Goal: Information Seeking & Learning: Check status

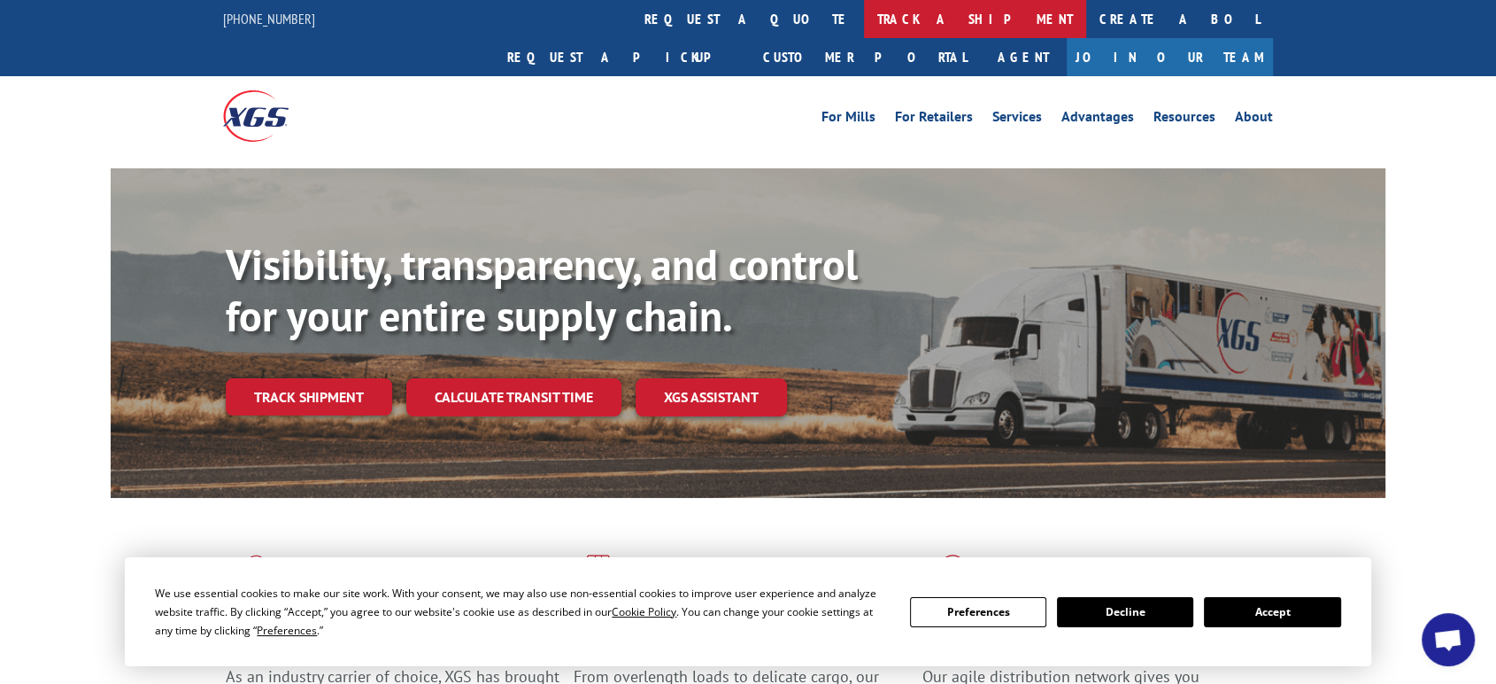
click at [864, 16] on link "track a shipment" at bounding box center [975, 19] width 222 height 38
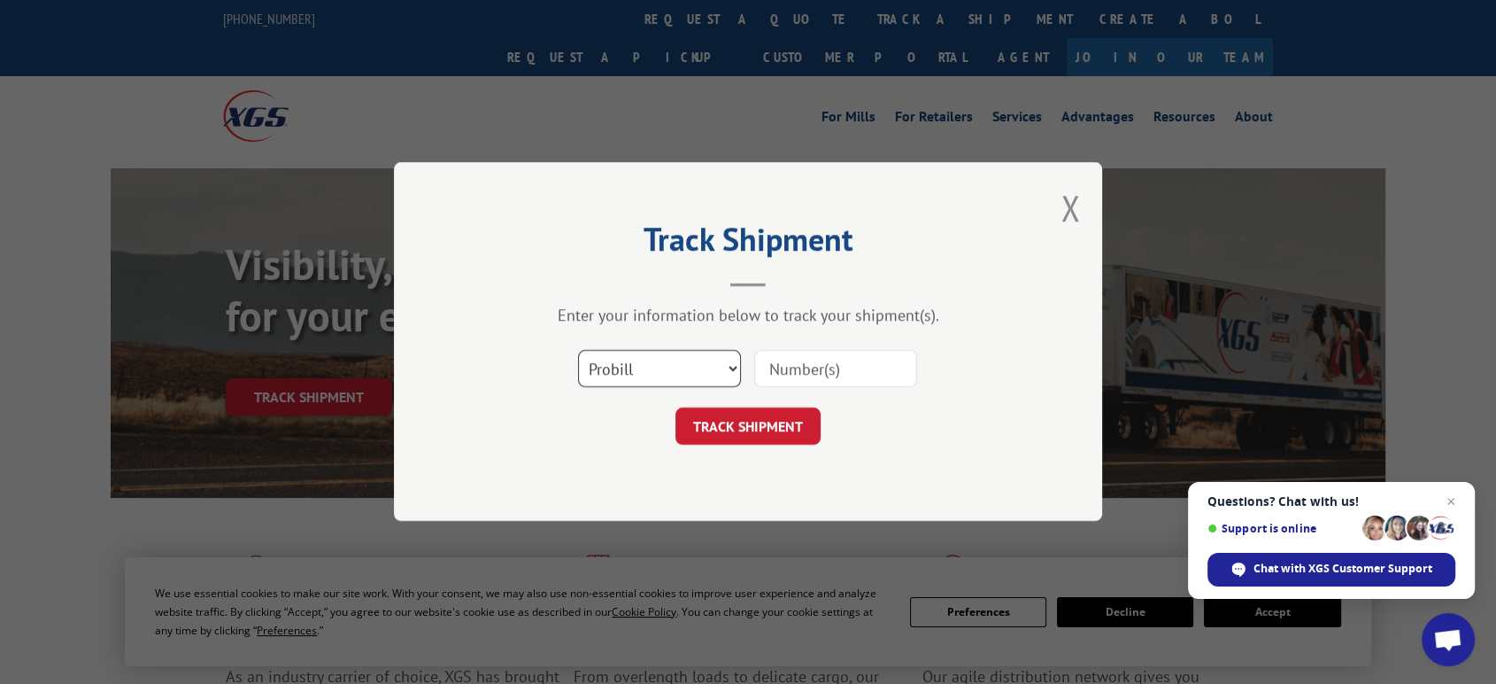
click at [670, 367] on select "Select category... Probill BOL PO" at bounding box center [659, 369] width 163 height 37
select select "po"
click at [578, 351] on select "Select category... Probill BOL PO" at bounding box center [659, 369] width 163 height 37
click at [815, 361] on input at bounding box center [835, 369] width 163 height 37
type input "06522738"
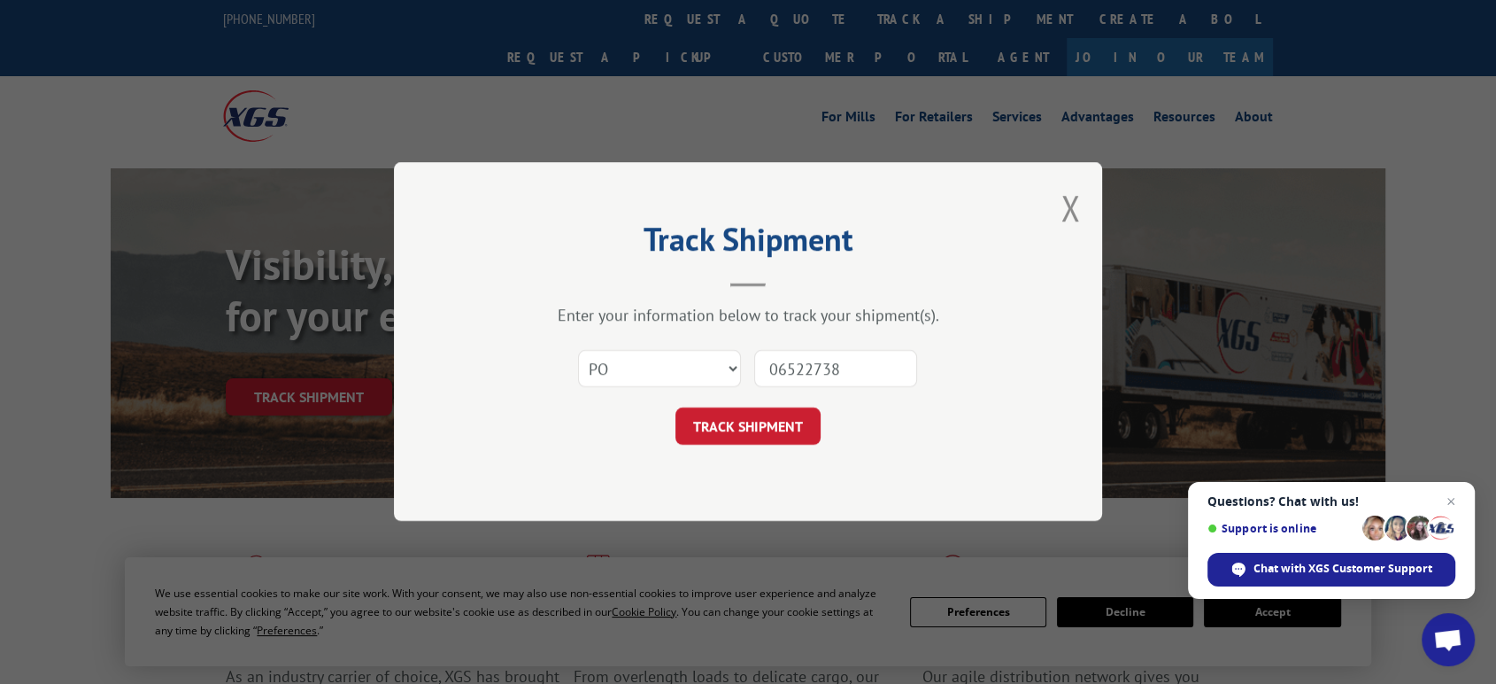
click button "TRACK SHIPMENT" at bounding box center [748, 426] width 145 height 37
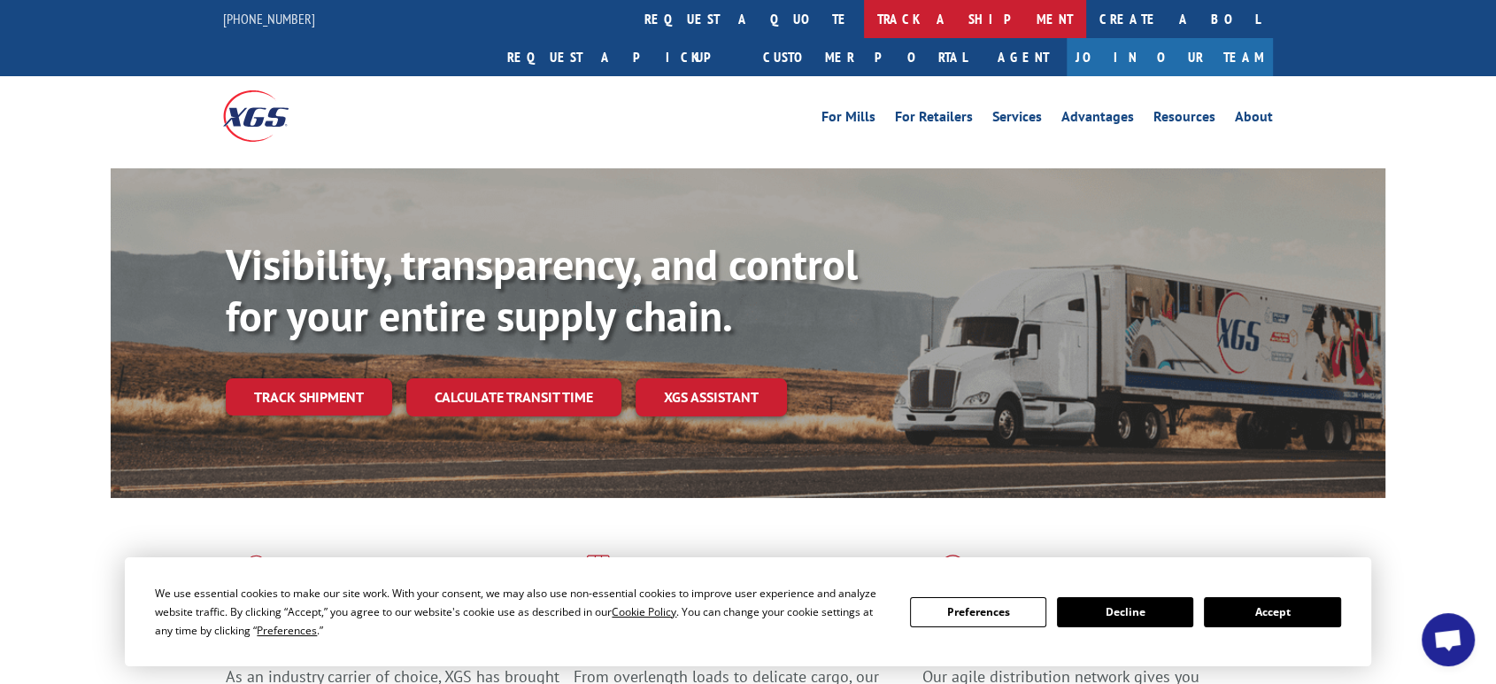
click at [864, 18] on link "track a shipment" at bounding box center [975, 19] width 222 height 38
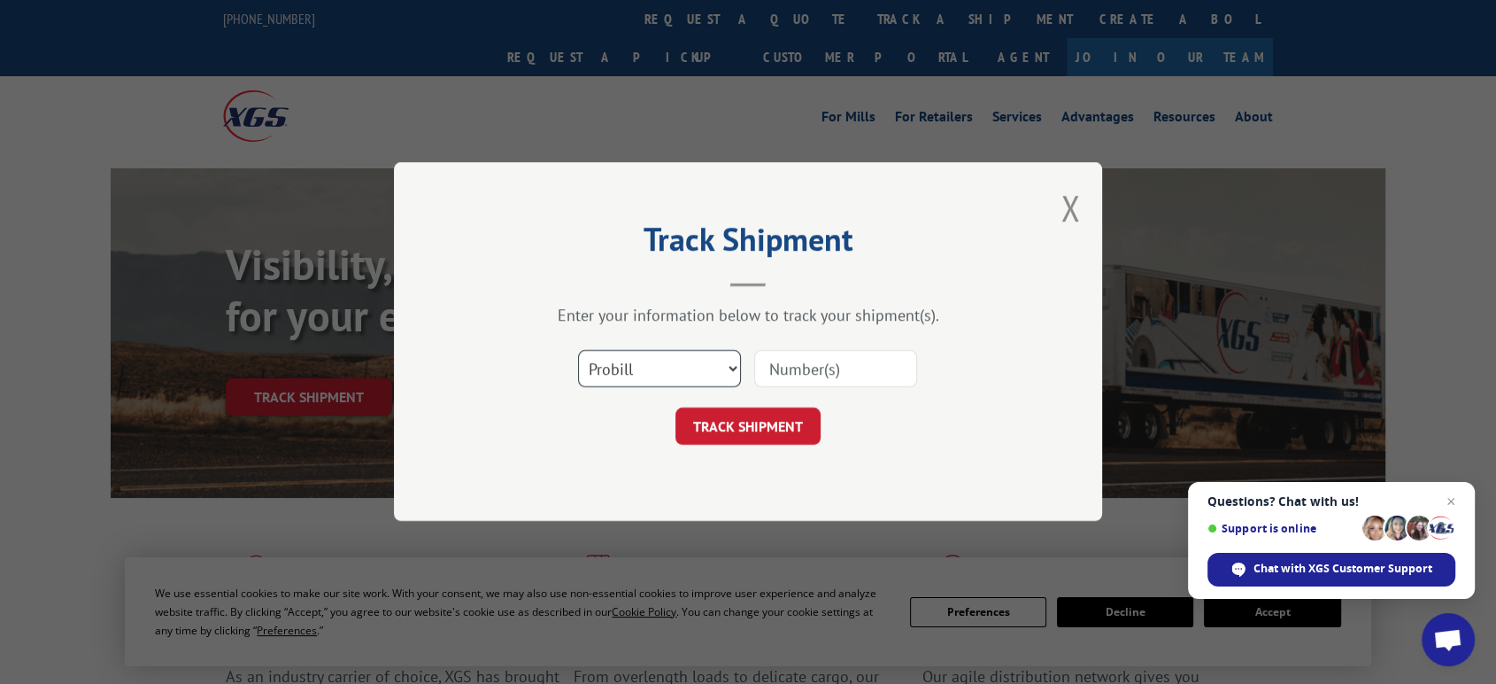
click at [646, 366] on select "Select category... Probill BOL PO" at bounding box center [659, 369] width 163 height 37
click at [578, 351] on select "Select category... Probill BOL PO" at bounding box center [659, 369] width 163 height 37
click at [797, 373] on input at bounding box center [835, 369] width 163 height 37
click at [726, 366] on select "Select category... Probill BOL PO" at bounding box center [659, 369] width 163 height 37
select select "bol"
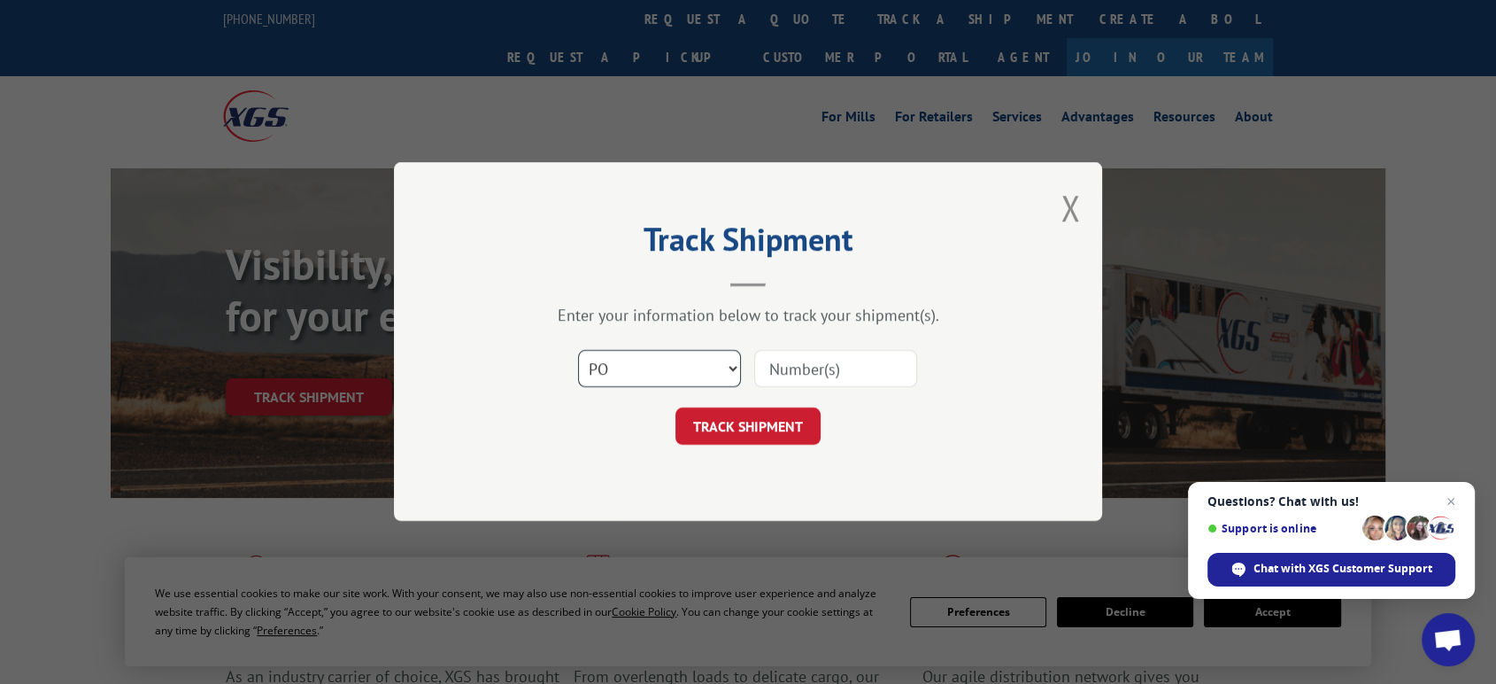
click at [578, 351] on select "Select category... Probill BOL PO" at bounding box center [659, 369] width 163 height 37
click at [788, 372] on input at bounding box center [835, 369] width 163 height 37
type input "5609048"
click at [676, 408] on button "TRACK SHIPMENT" at bounding box center [748, 426] width 145 height 37
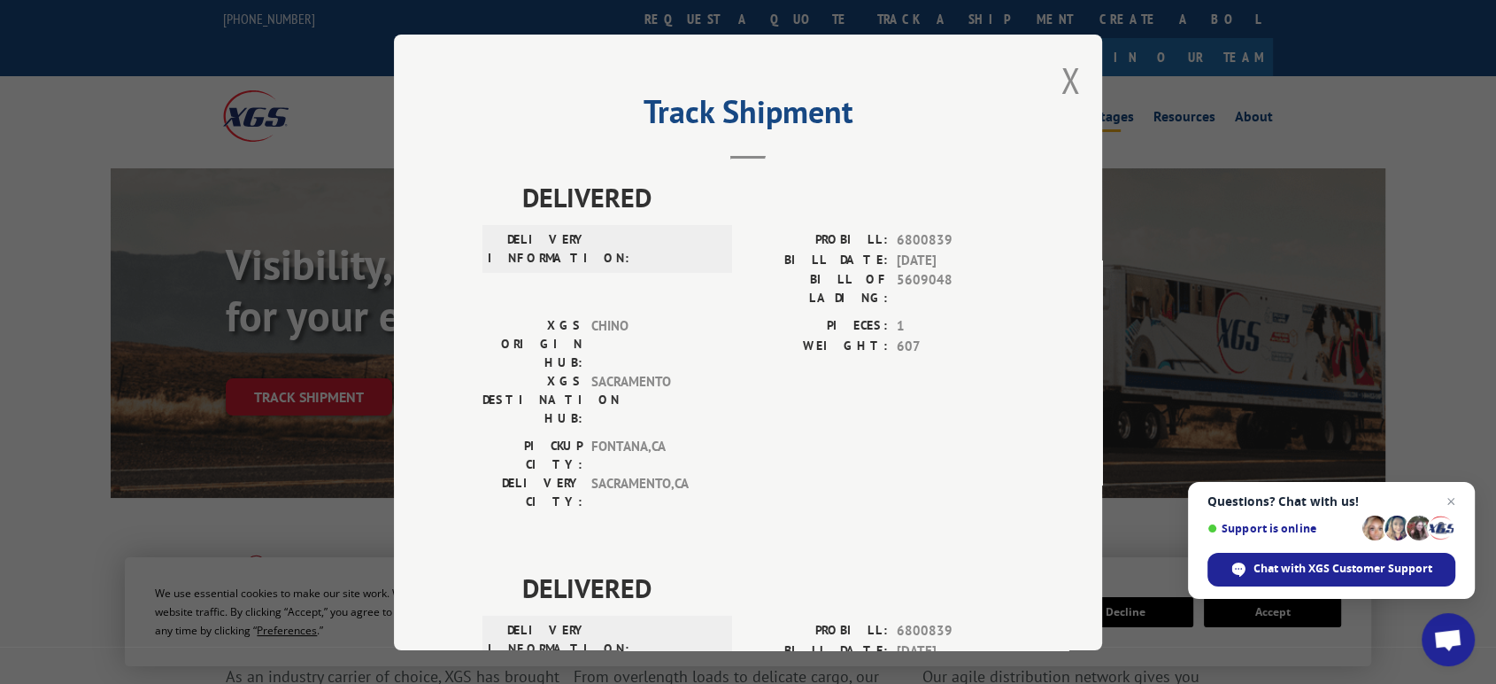
click at [1061, 73] on button "Close modal" at bounding box center [1070, 80] width 19 height 47
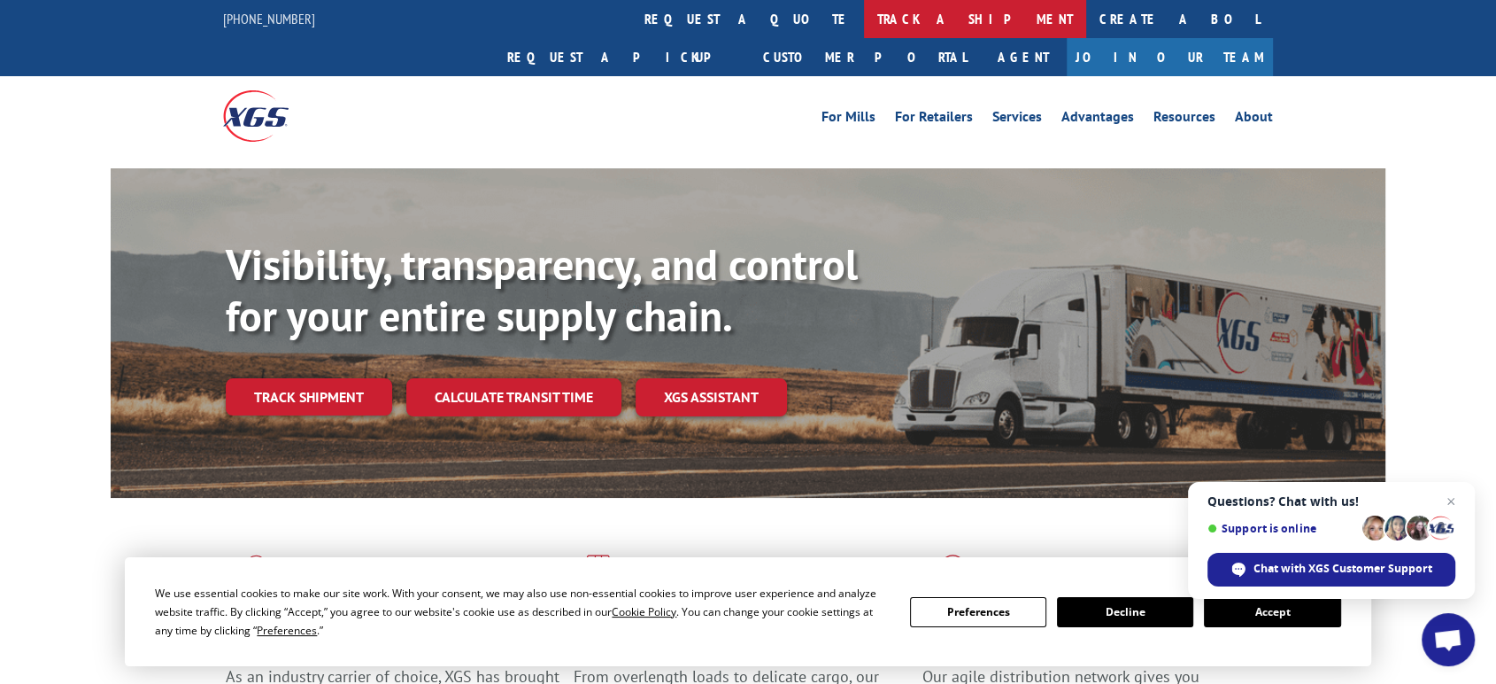
click at [864, 15] on link "track a shipment" at bounding box center [975, 19] width 222 height 38
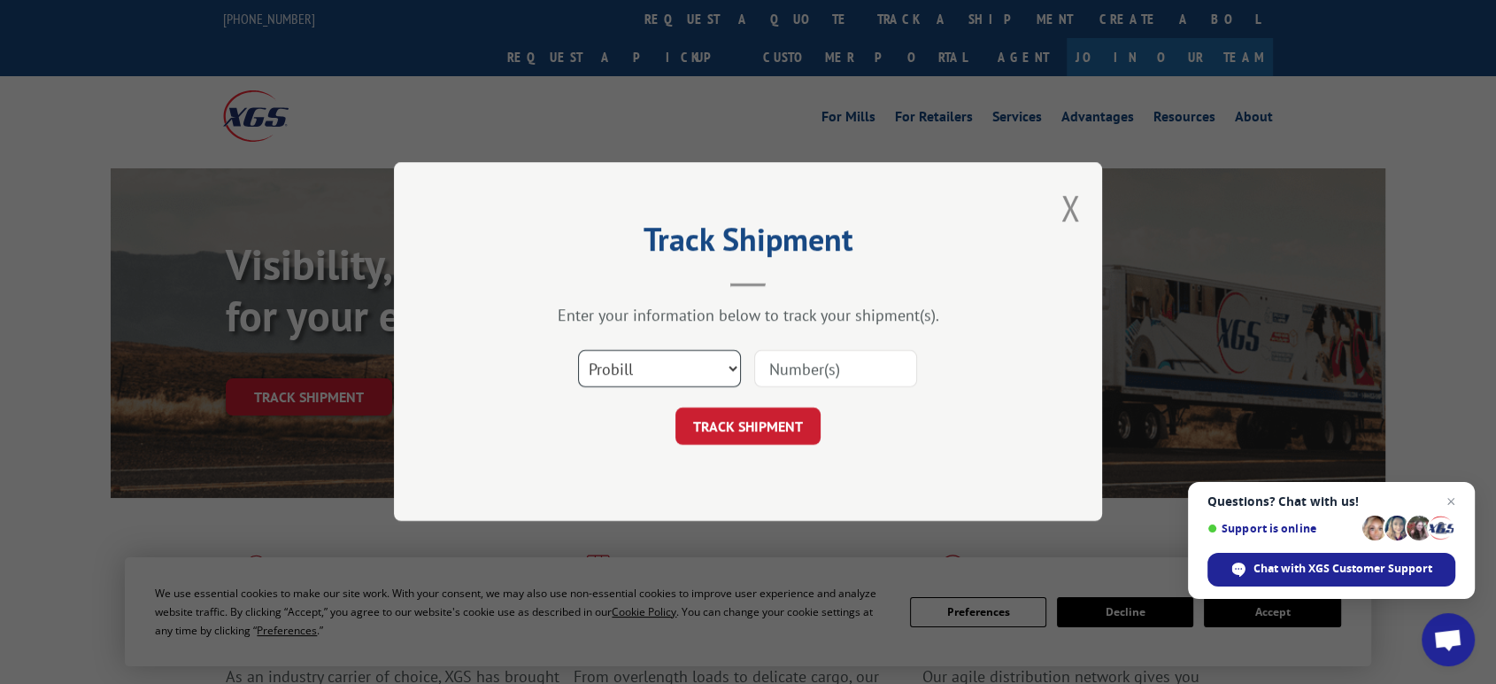
click at [652, 372] on select "Select category... Probill BOL PO" at bounding box center [659, 369] width 163 height 37
select select "po"
click at [578, 351] on select "Select category... Probill BOL PO" at bounding box center [659, 369] width 163 height 37
drag, startPoint x: 779, startPoint y: 374, endPoint x: 1310, endPoint y: 465, distance: 539.0
click at [800, 376] on input at bounding box center [835, 369] width 163 height 37
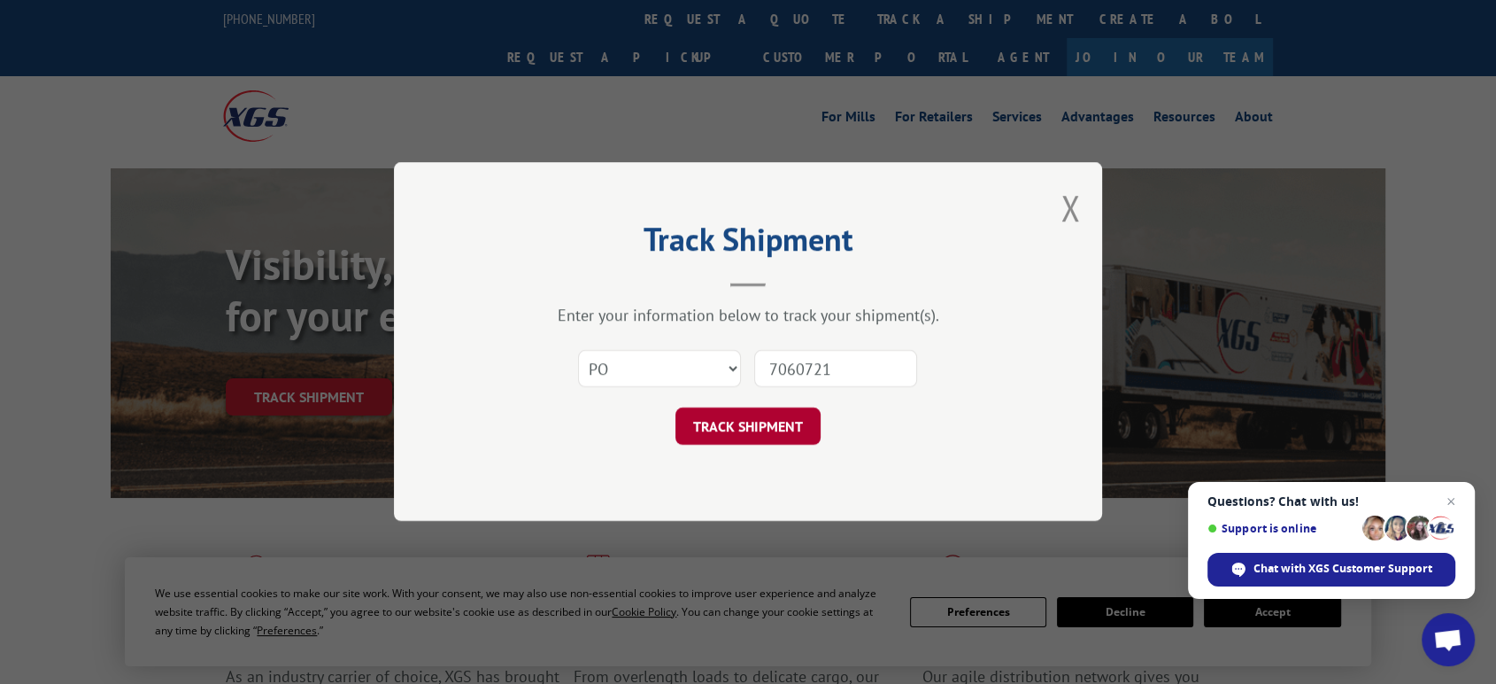
type input "7060721"
click at [730, 420] on button "TRACK SHIPMENT" at bounding box center [748, 426] width 145 height 37
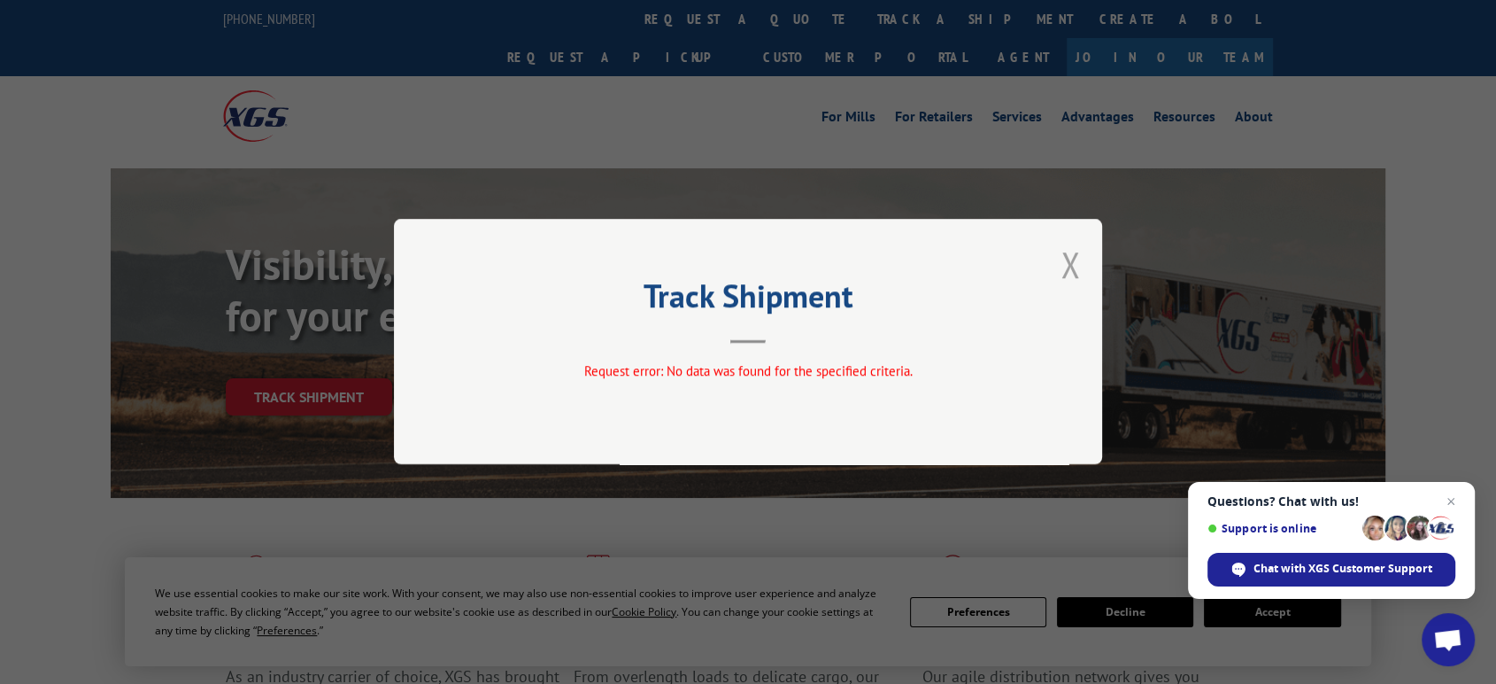
click at [1066, 256] on button "Close modal" at bounding box center [1070, 264] width 19 height 47
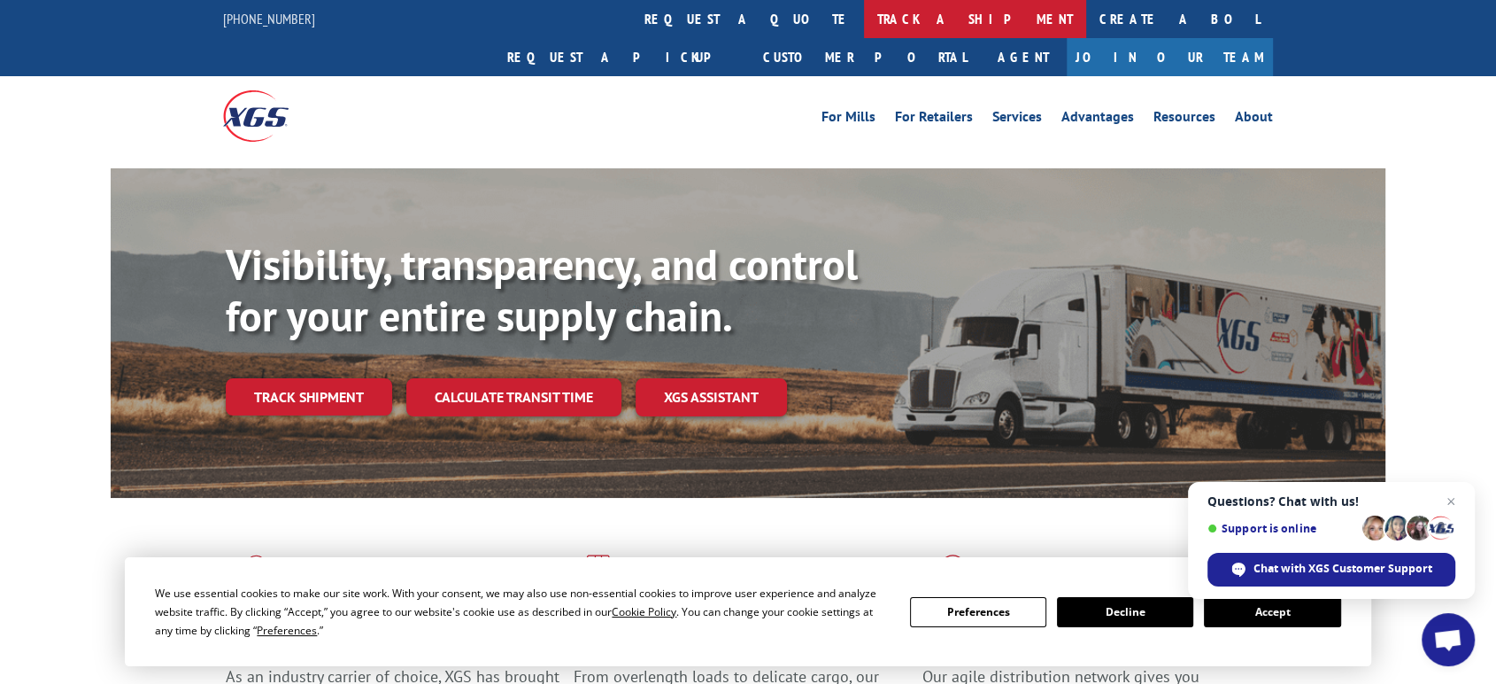
click at [864, 12] on link "track a shipment" at bounding box center [975, 19] width 222 height 38
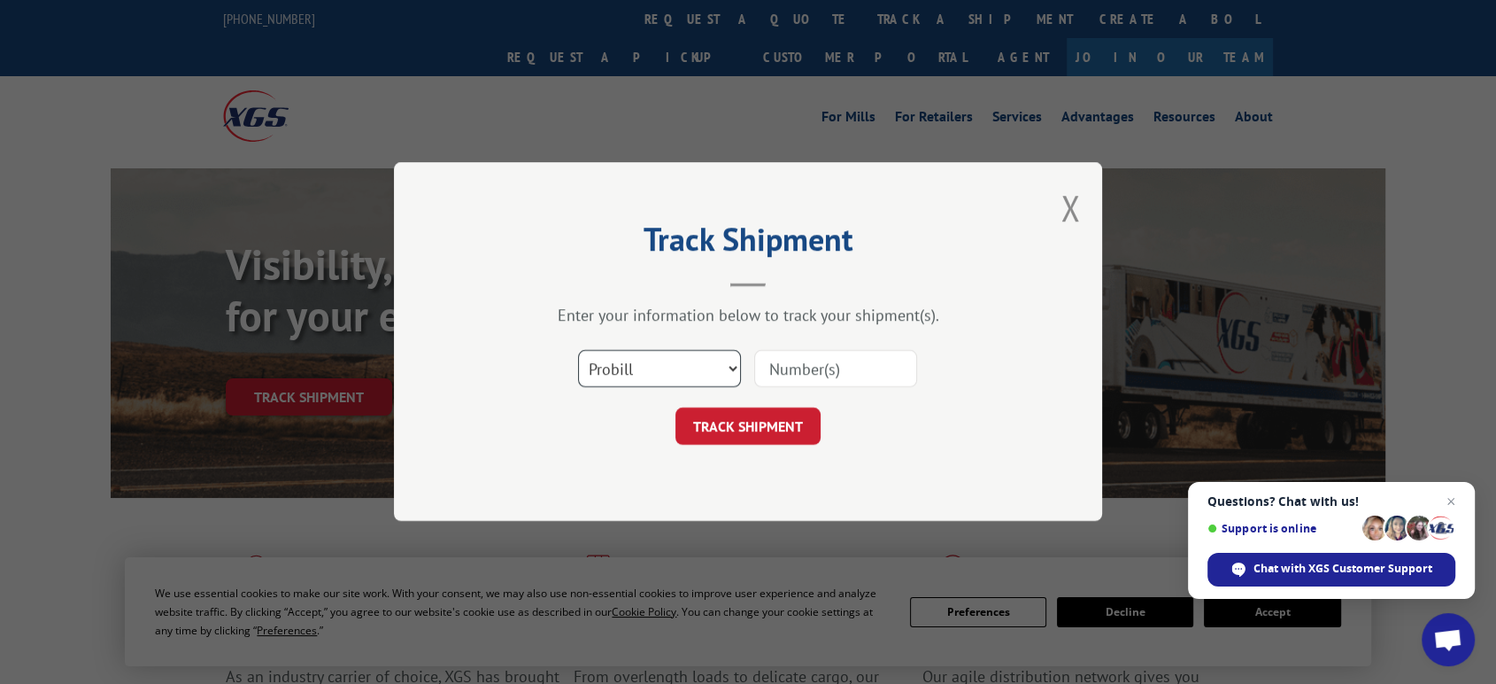
click at [663, 370] on select "Select category... Probill BOL PO" at bounding box center [659, 369] width 163 height 37
select select "po"
click at [578, 351] on select "Select category... Probill BOL PO" at bounding box center [659, 369] width 163 height 37
click at [813, 367] on input at bounding box center [835, 369] width 163 height 37
type input "06523492"
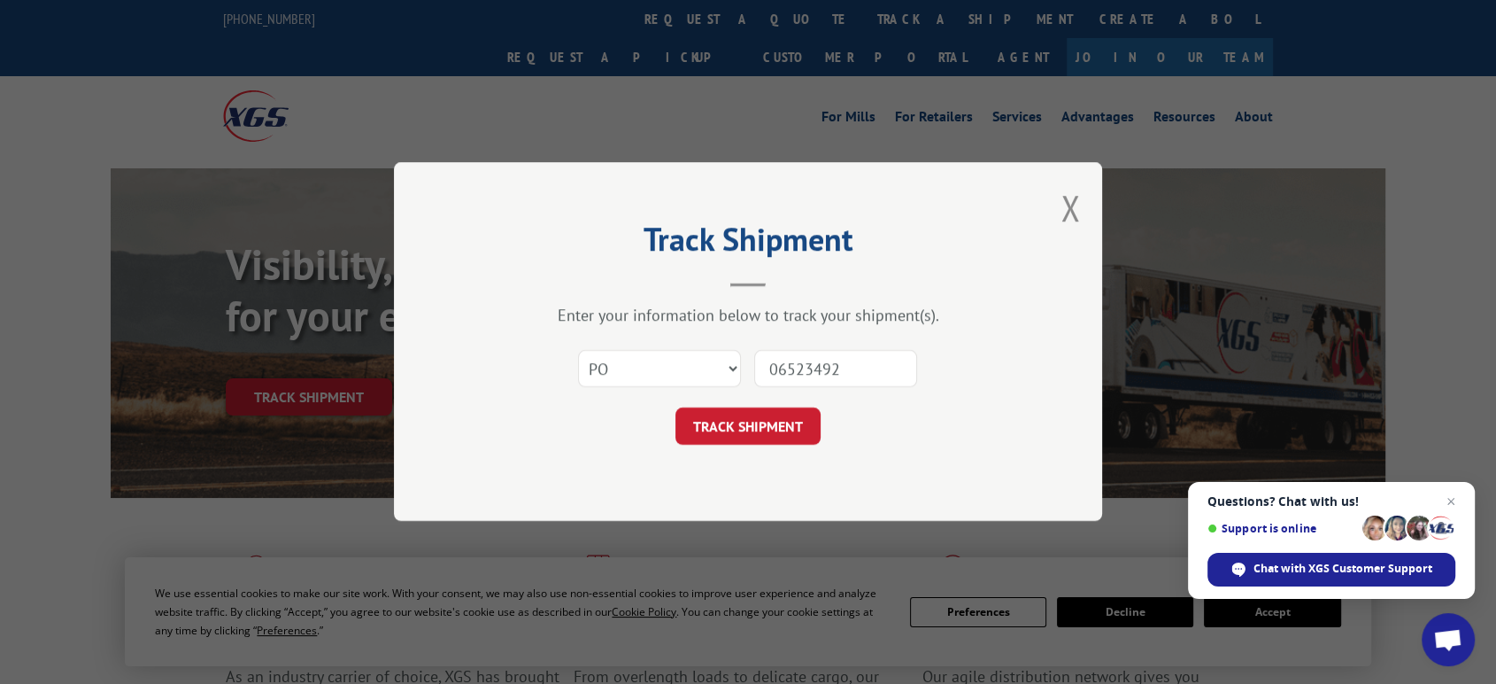
click button "TRACK SHIPMENT" at bounding box center [748, 426] width 145 height 37
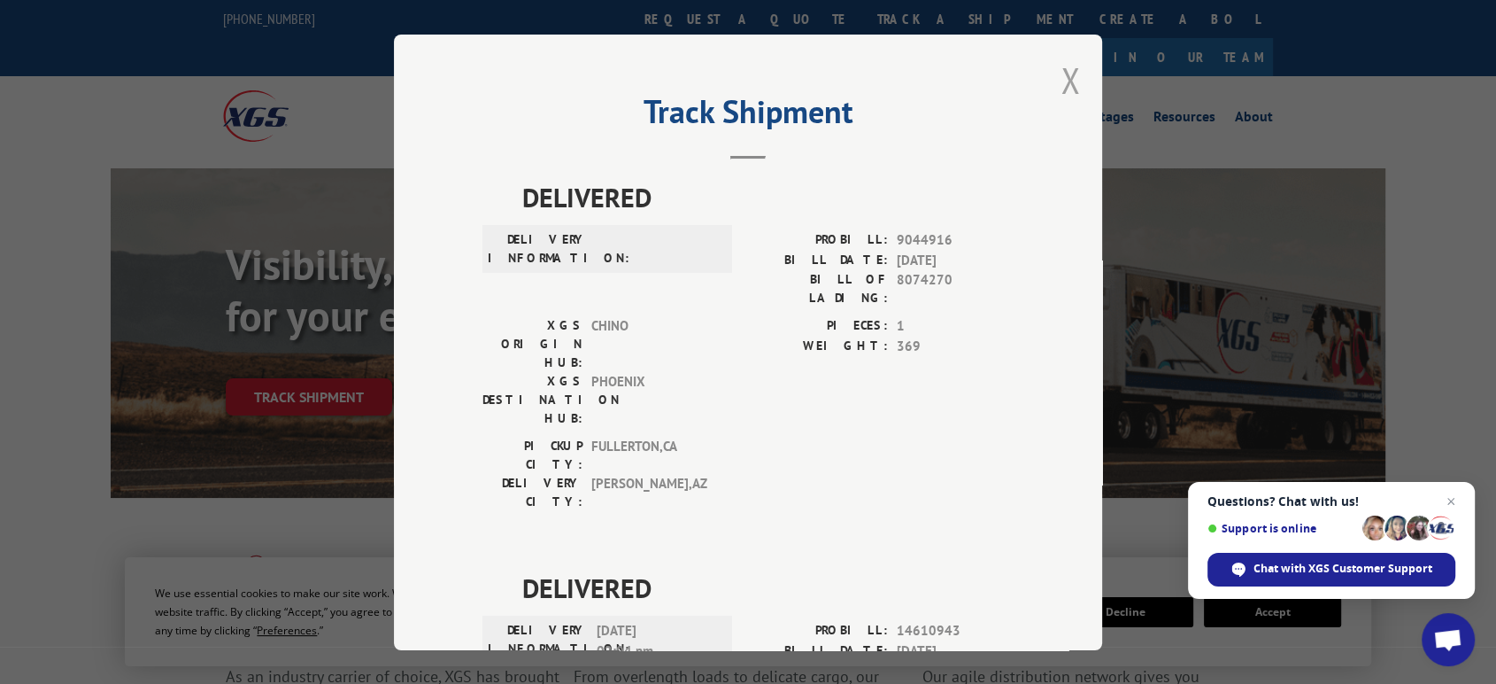
click at [1062, 81] on button "Close modal" at bounding box center [1070, 80] width 19 height 47
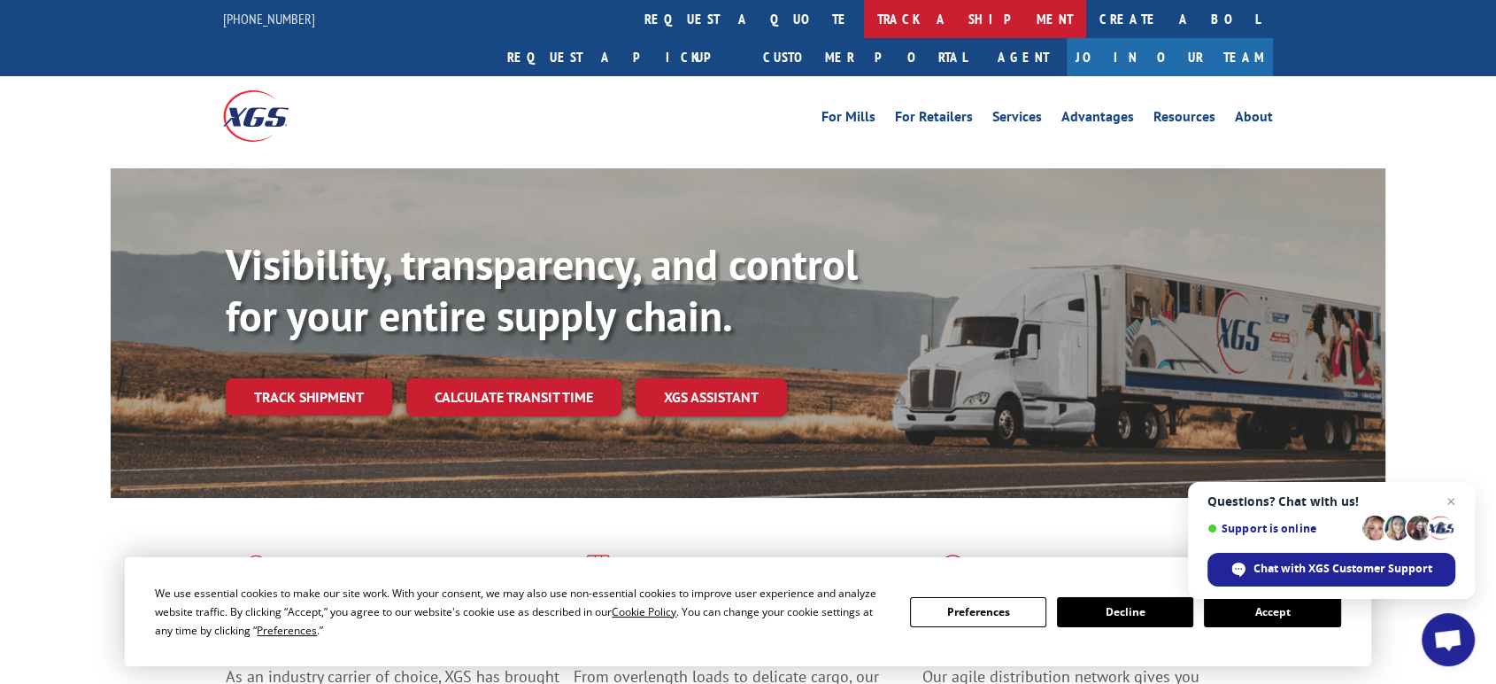
click at [864, 22] on link "track a shipment" at bounding box center [975, 19] width 222 height 38
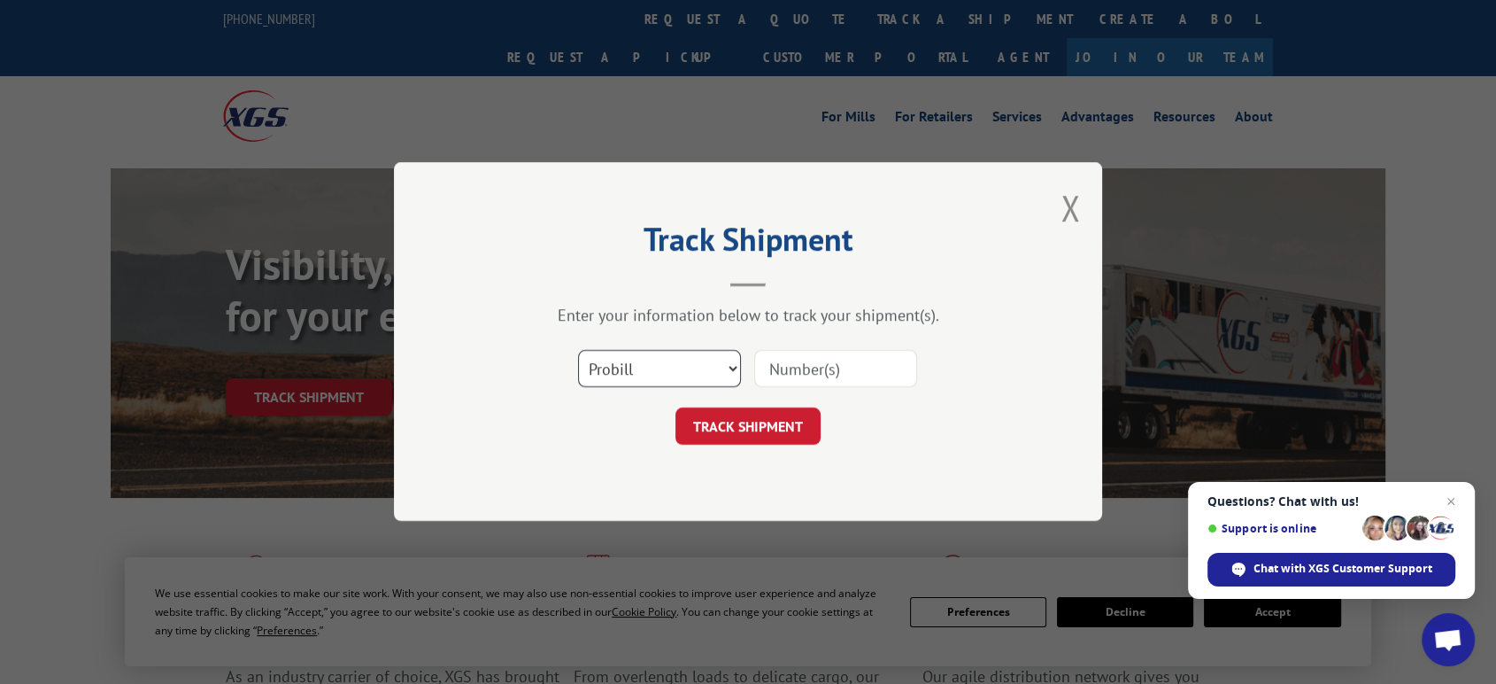
click at [657, 367] on select "Select category... Probill BOL PO" at bounding box center [659, 369] width 163 height 37
select select "po"
click at [578, 351] on select "Select category... Probill BOL PO" at bounding box center [659, 369] width 163 height 37
drag, startPoint x: 789, startPoint y: 368, endPoint x: 1128, endPoint y: 336, distance: 340.6
click at [801, 367] on input at bounding box center [835, 369] width 163 height 37
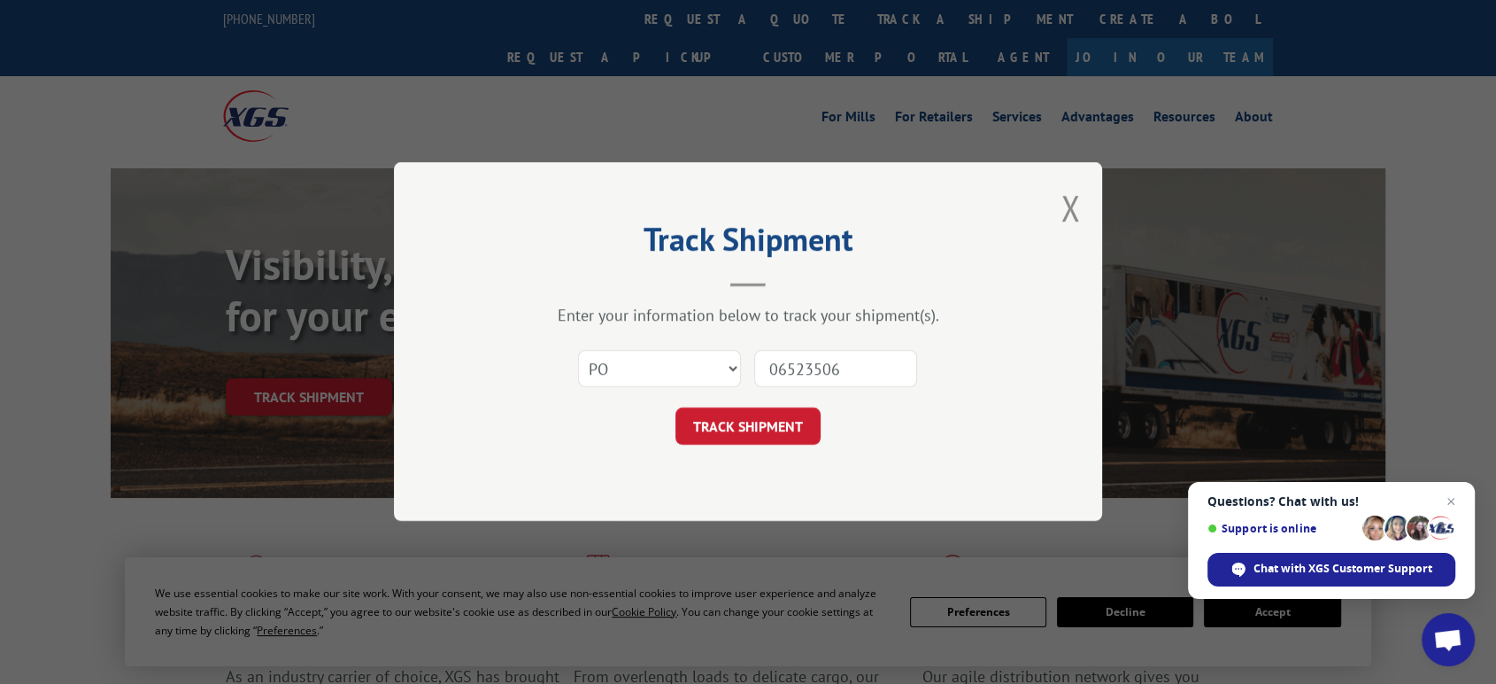
type input "06523506"
click at [676, 408] on button "TRACK SHIPMENT" at bounding box center [748, 426] width 145 height 37
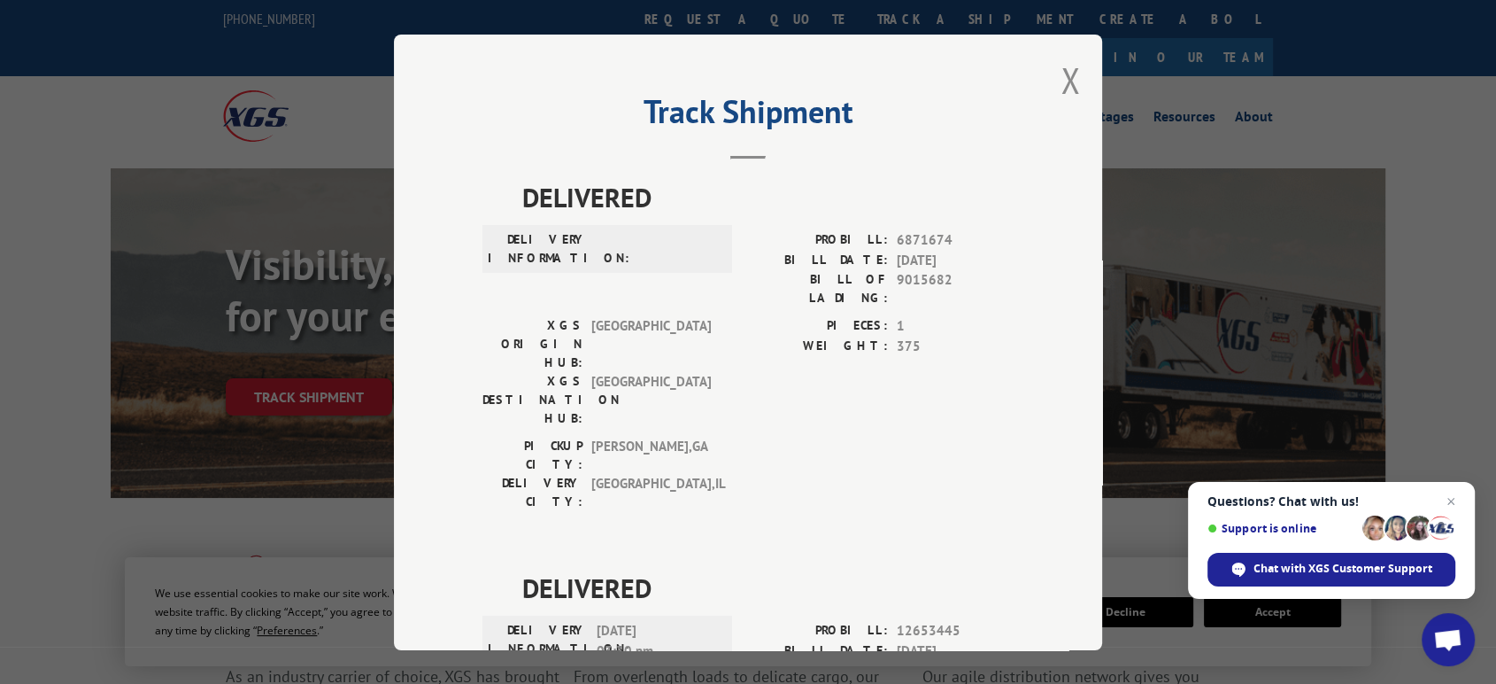
click at [1081, 321] on div "Track Shipment DELIVERED DELIVERY INFORMATION: PROBILL: 6871674 BILL DATE: [DAT…" at bounding box center [748, 342] width 708 height 615
click at [1069, 77] on button "Close modal" at bounding box center [1070, 80] width 19 height 47
